Goal: Task Accomplishment & Management: Manage account settings

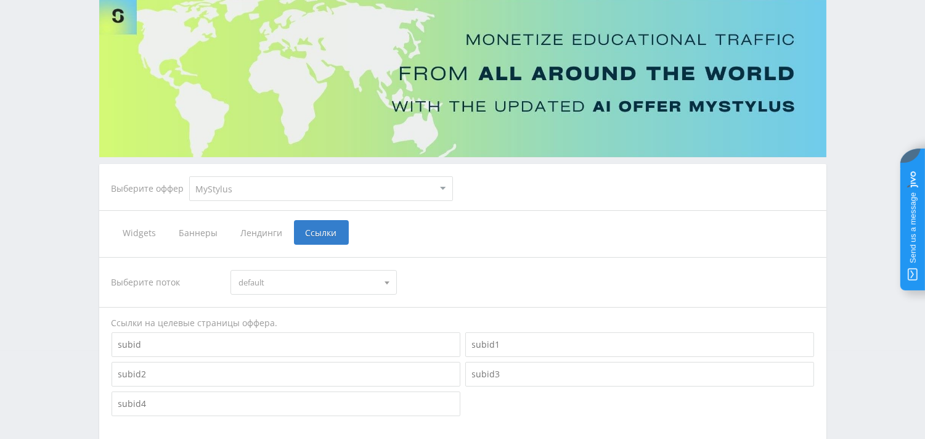
click at [832, 111] on div "Telegram-канал Инструменты База знаний Ваш менеджер: [PERSON_NAME] Online @edug…" at bounding box center [462, 282] width 925 height 741
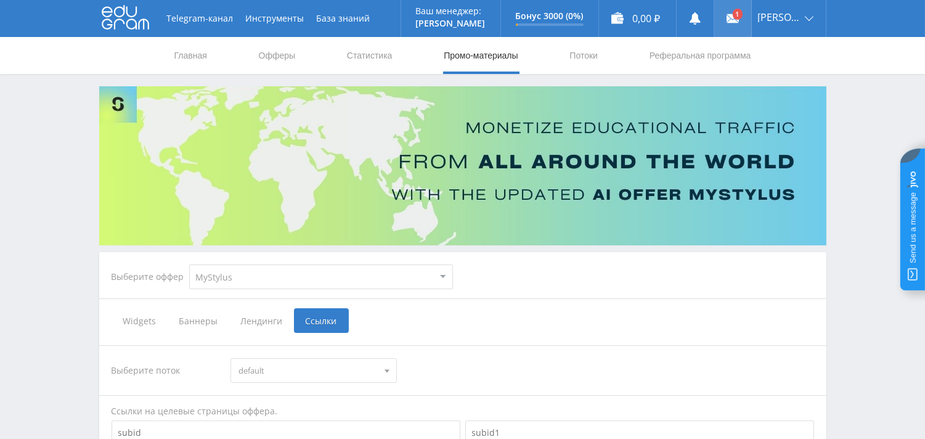
click at [739, 13] on icon at bounding box center [732, 18] width 12 height 12
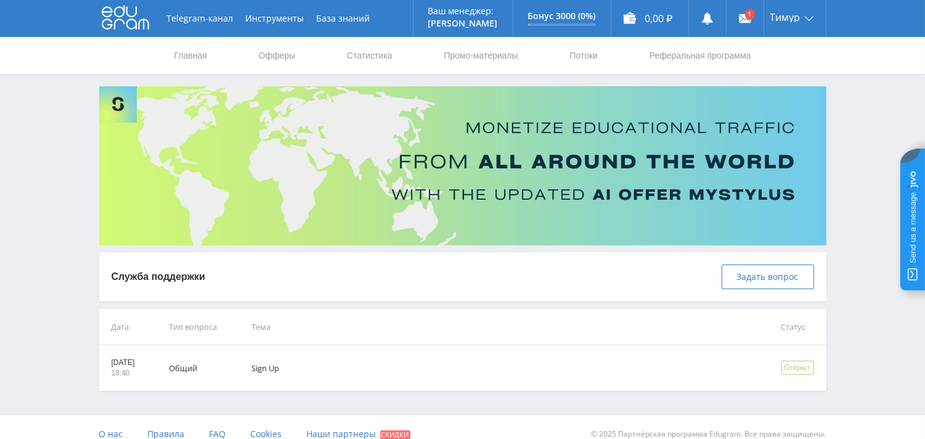
scroll to position [14, 0]
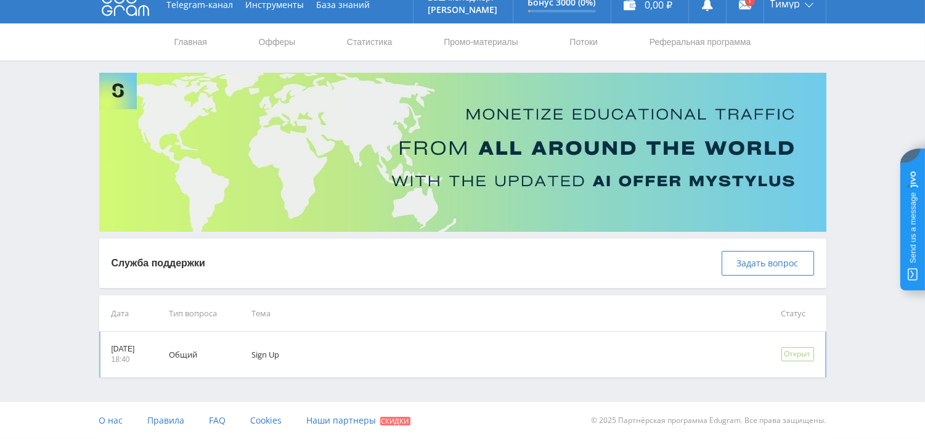
click at [795, 349] on div "Открыт" at bounding box center [797, 354] width 33 height 14
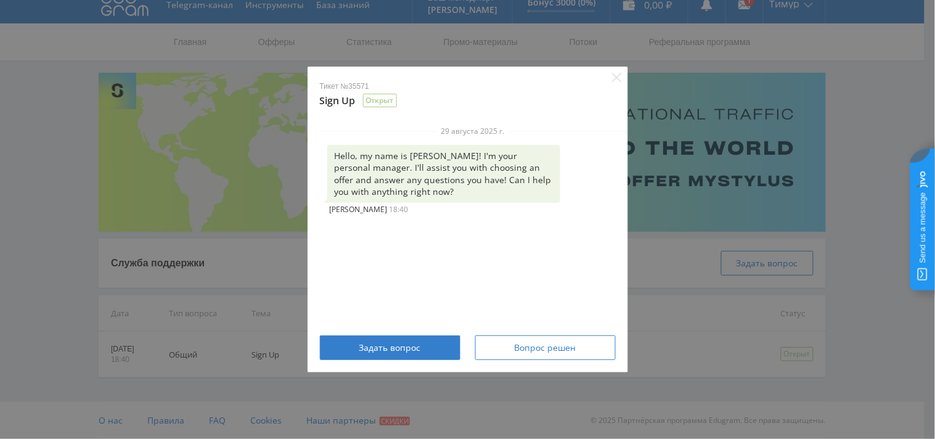
click at [900, 137] on div "Тикет №35571 Sign Up Открыт 29 августа 2025 г. Hello, my name is [PERSON_NAME]!…" at bounding box center [467, 219] width 935 height 439
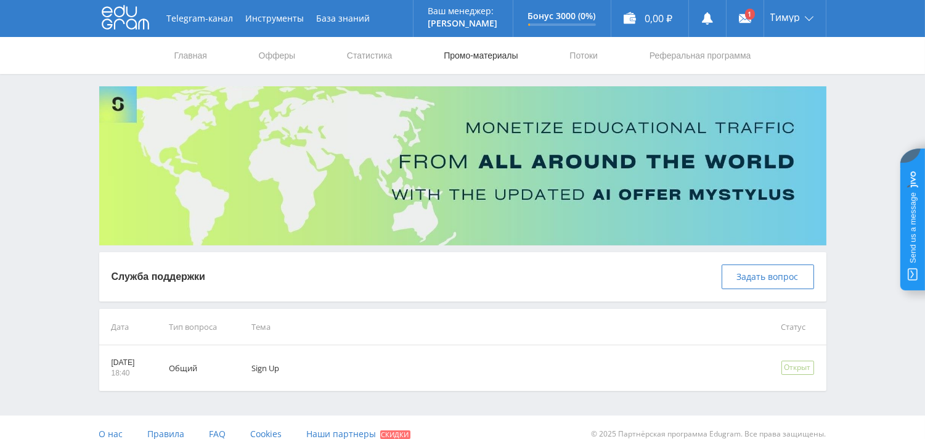
click at [481, 57] on link "Промо-материалы" at bounding box center [480, 55] width 76 height 37
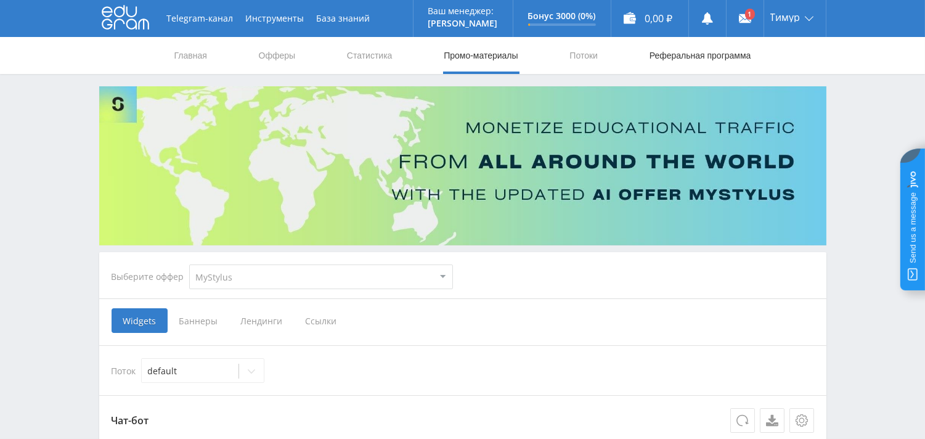
click at [705, 54] on link "Реферальная программа" at bounding box center [700, 55] width 104 height 37
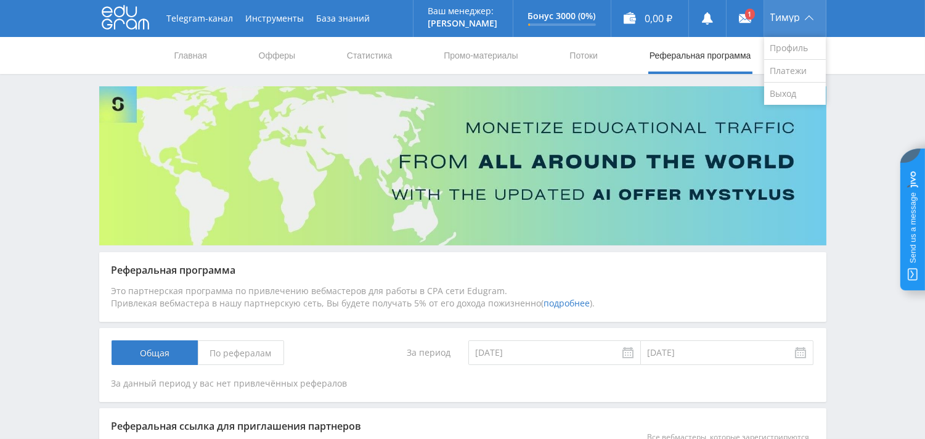
click at [787, 14] on span "Тимур" at bounding box center [785, 17] width 30 height 10
click at [790, 51] on link "Профиль" at bounding box center [795, 48] width 62 height 23
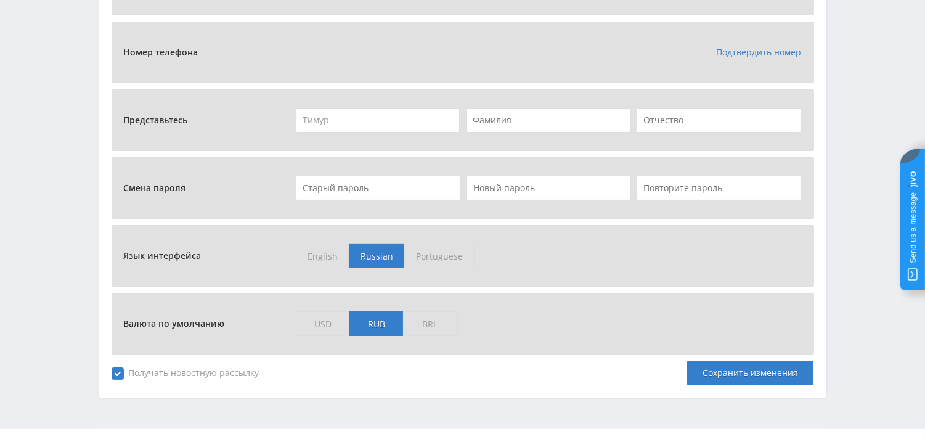
scroll to position [519, 0]
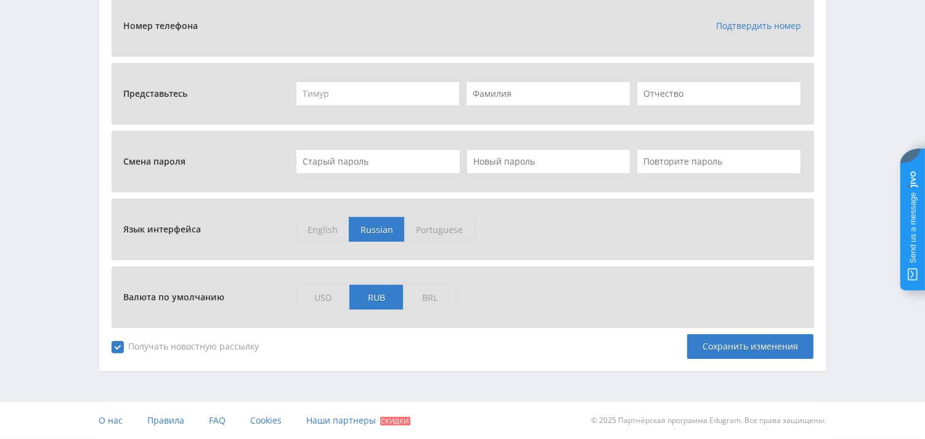
click at [319, 282] on div "Валюта по умолчанию USD RUB BRL" at bounding box center [463, 297] width 702 height 62
click at [319, 295] on span "USD" at bounding box center [323, 297] width 54 height 25
click at [0, 0] on input "USD" at bounding box center [0, 0] width 0 height 0
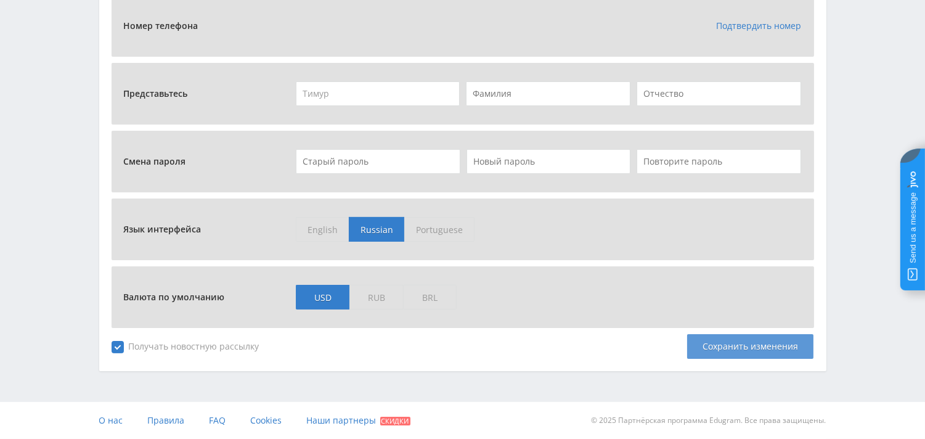
click at [762, 346] on div "Сохранить изменения" at bounding box center [750, 346] width 126 height 25
